Goal: Task Accomplishment & Management: Complete application form

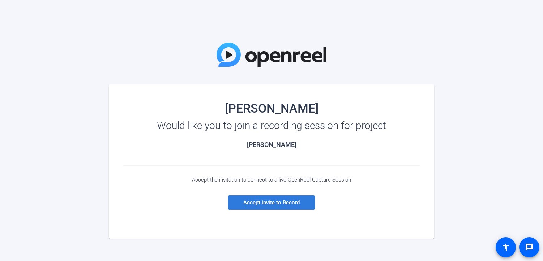
click at [263, 202] on span "Accept invite to Record" at bounding box center [271, 202] width 56 height 7
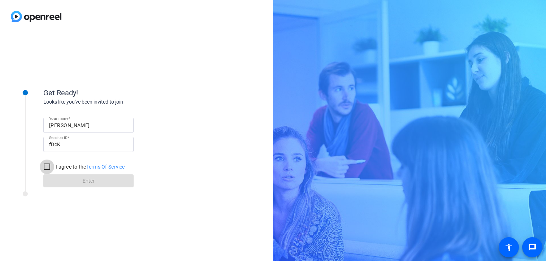
click at [51, 167] on input "I agree to the Terms Of Service" at bounding box center [47, 167] width 14 height 14
checkbox input "true"
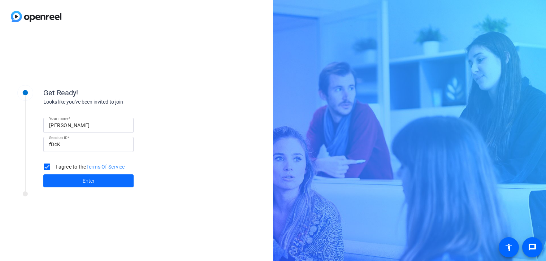
click at [83, 178] on span "Enter" at bounding box center [89, 181] width 12 height 8
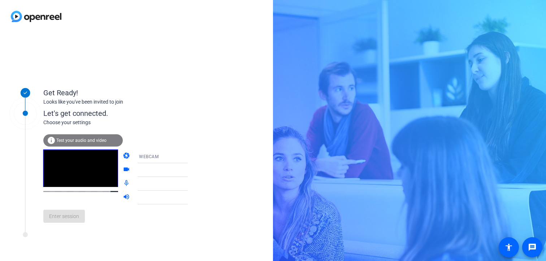
click at [154, 156] on div "WEBCAM" at bounding box center [166, 156] width 54 height 9
click at [151, 173] on mat-option "WEBCAM" at bounding box center [157, 170] width 62 height 14
click at [149, 175] on div at bounding box center [166, 170] width 54 height 9
click at [191, 171] on icon at bounding box center [195, 170] width 9 height 9
click at [65, 134] on div "info Test your audio and video camera WEBCAM videocam mic_none volume_up Enter …" at bounding box center [122, 177] width 159 height 102
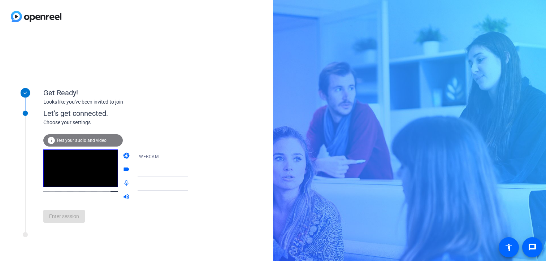
click at [68, 145] on div "info Test your audio and video" at bounding box center [82, 140] width 79 height 12
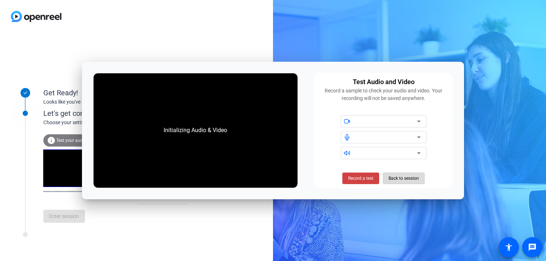
click at [395, 180] on span "Back to session" at bounding box center [404, 179] width 30 height 14
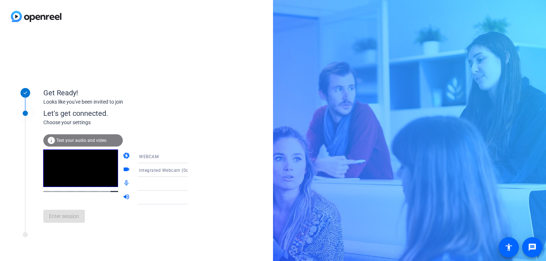
click at [162, 185] on div at bounding box center [166, 184] width 54 height 9
click at [191, 184] on icon at bounding box center [195, 184] width 9 height 9
click at [191, 196] on icon at bounding box center [195, 197] width 9 height 9
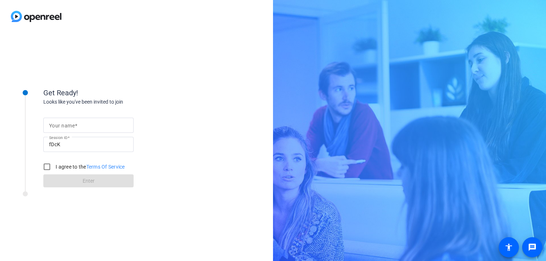
click at [64, 123] on mat-label "Your name" at bounding box center [62, 126] width 26 height 6
click at [64, 123] on input "Your name" at bounding box center [88, 125] width 79 height 9
type input "[PERSON_NAME]"
click at [49, 168] on input "I agree to the Terms Of Service" at bounding box center [47, 167] width 14 height 14
checkbox input "true"
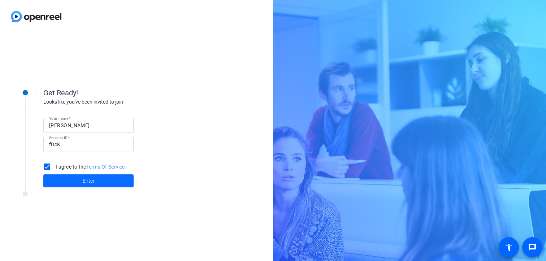
click at [63, 179] on span at bounding box center [88, 180] width 90 height 17
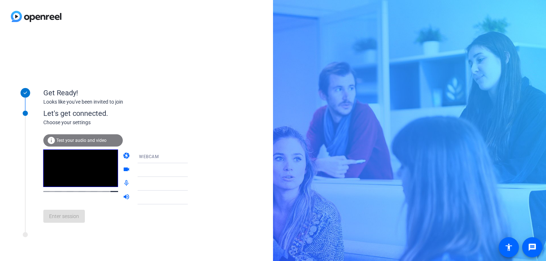
click at [165, 172] on div at bounding box center [166, 170] width 54 height 9
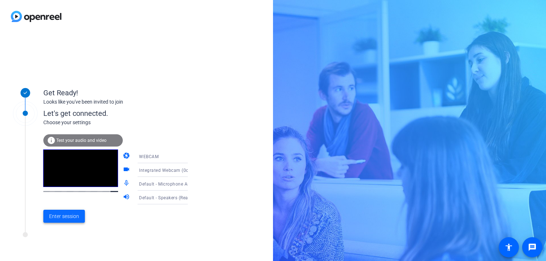
click at [72, 216] on span "Enter session" at bounding box center [64, 217] width 30 height 8
